Goal: Task Accomplishment & Management: Manage account settings

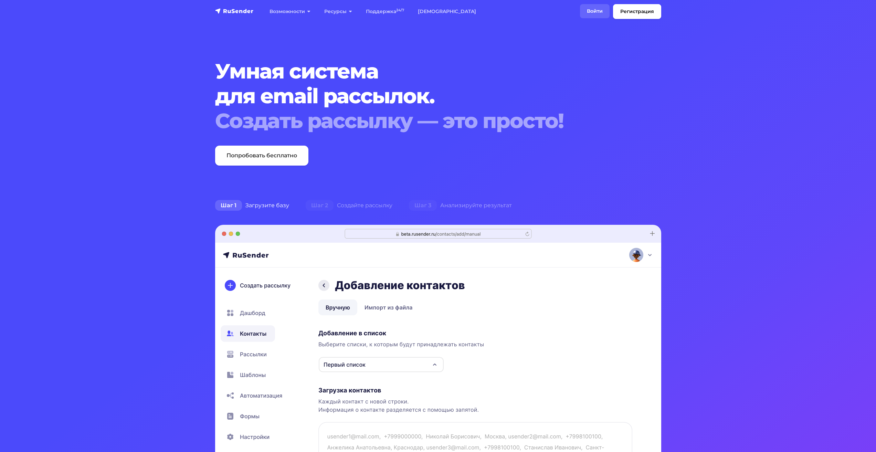
click at [594, 13] on link "Войти" at bounding box center [595, 11] width 30 height 14
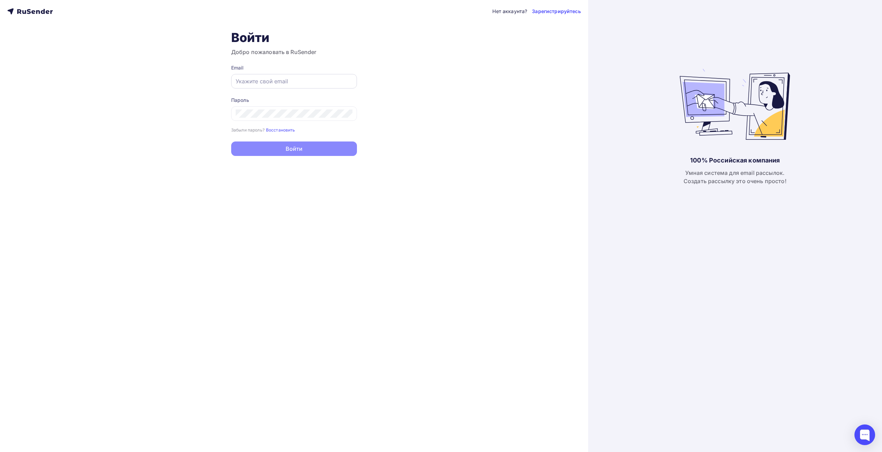
click at [315, 80] on input "text" at bounding box center [294, 81] width 117 height 8
paste input "bal@ckbib.ru"
type input "bal@ckbib.ru"
click at [347, 113] on icon at bounding box center [348, 114] width 8 height 8
click at [260, 147] on button "Войти" at bounding box center [294, 149] width 126 height 14
